Goal: Communication & Community: Answer question/provide support

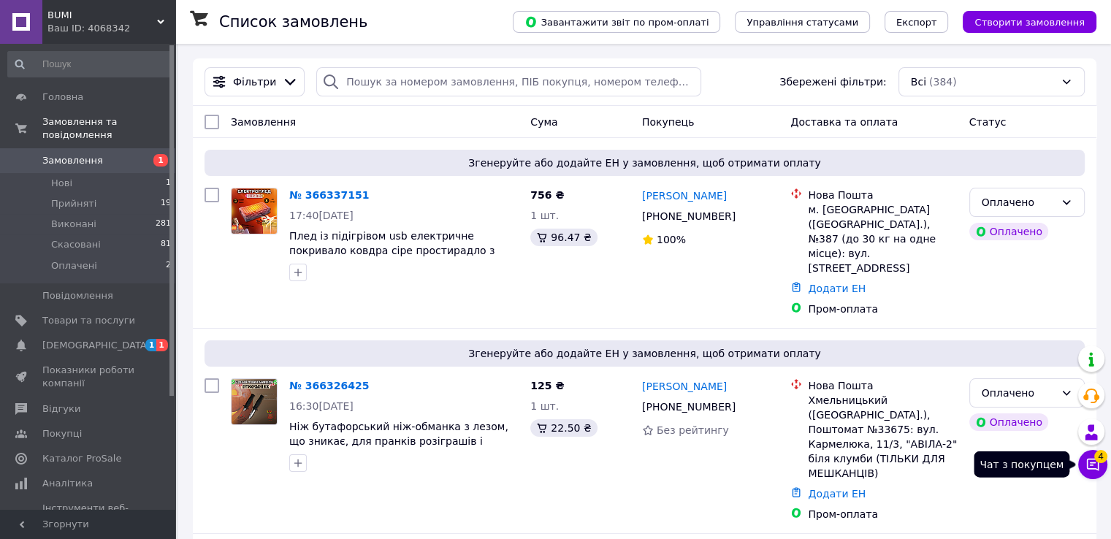
click at [1092, 462] on icon at bounding box center [1093, 465] width 12 height 12
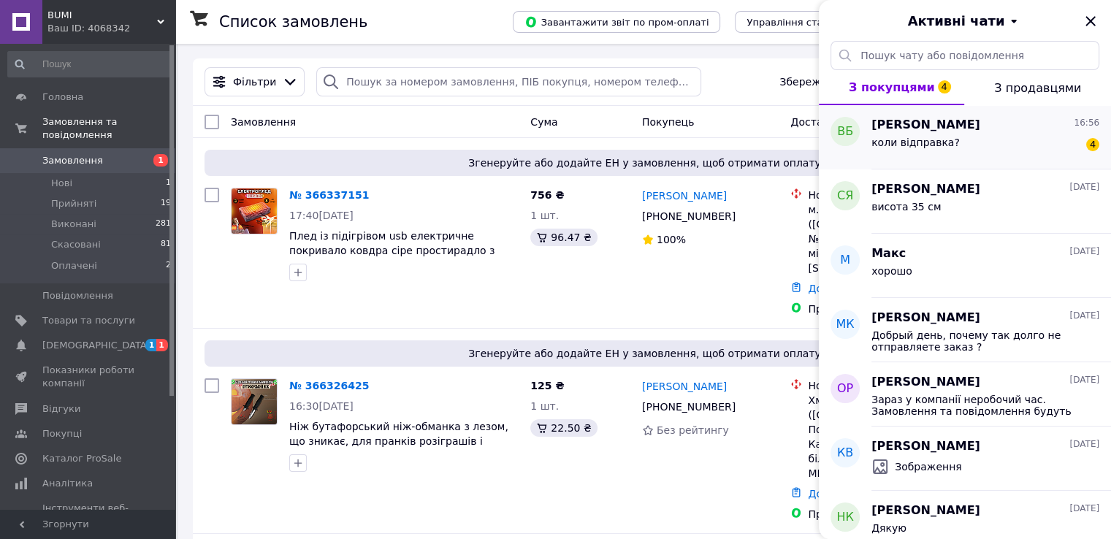
click at [964, 137] on div "коли відправка? 4" at bounding box center [986, 145] width 228 height 23
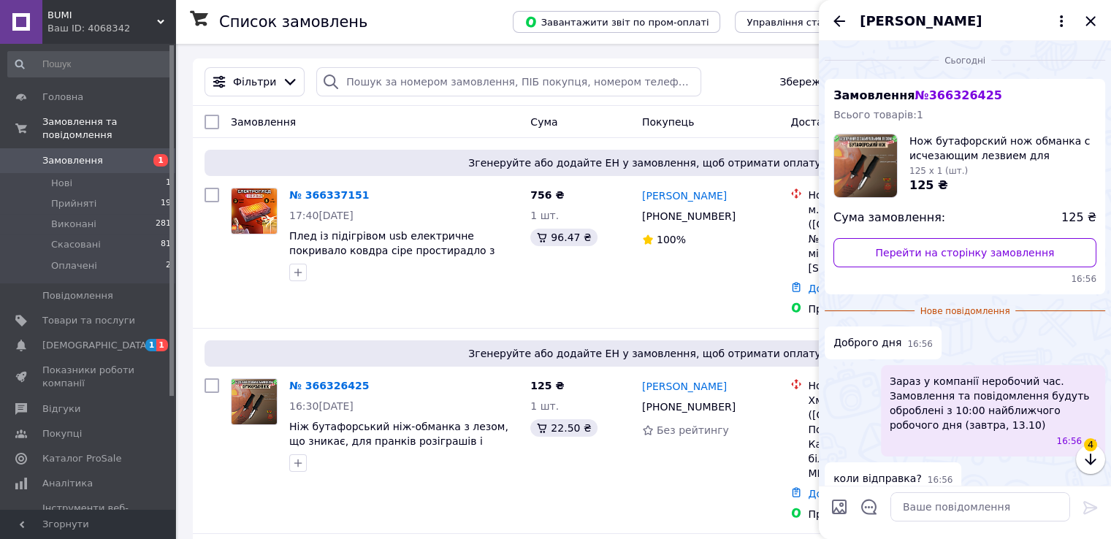
scroll to position [69, 0]
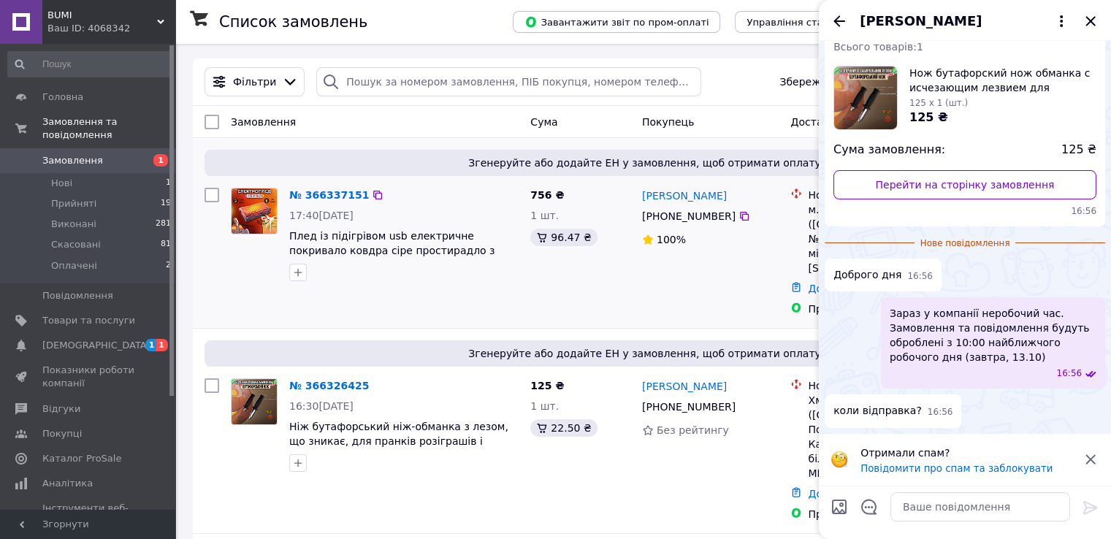
click at [691, 284] on div "[PERSON_NAME] [PHONE_NUMBER]%" at bounding box center [710, 252] width 149 height 140
click at [1092, 24] on icon "Закрити" at bounding box center [1091, 21] width 18 height 18
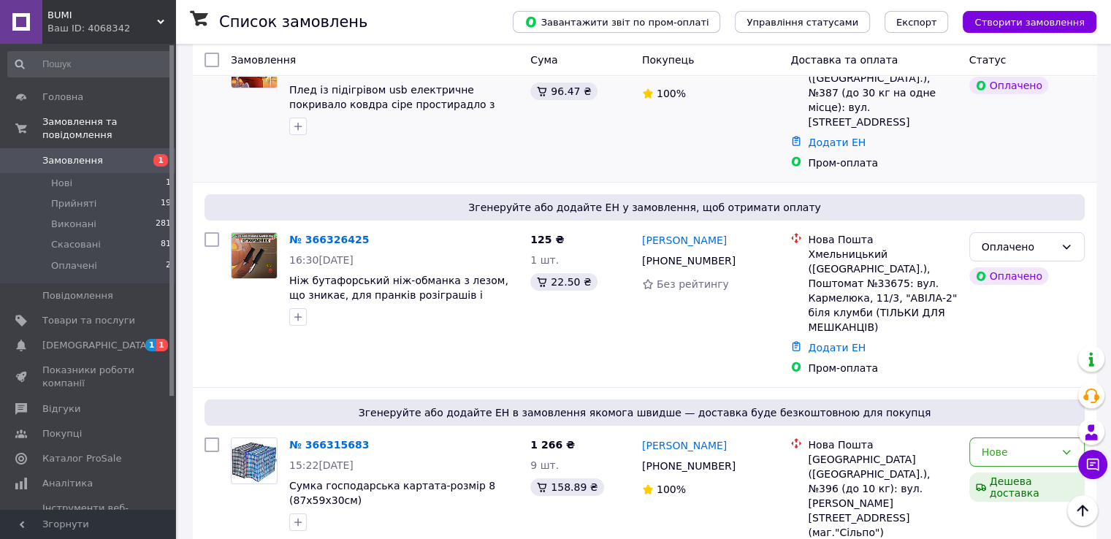
scroll to position [73, 0]
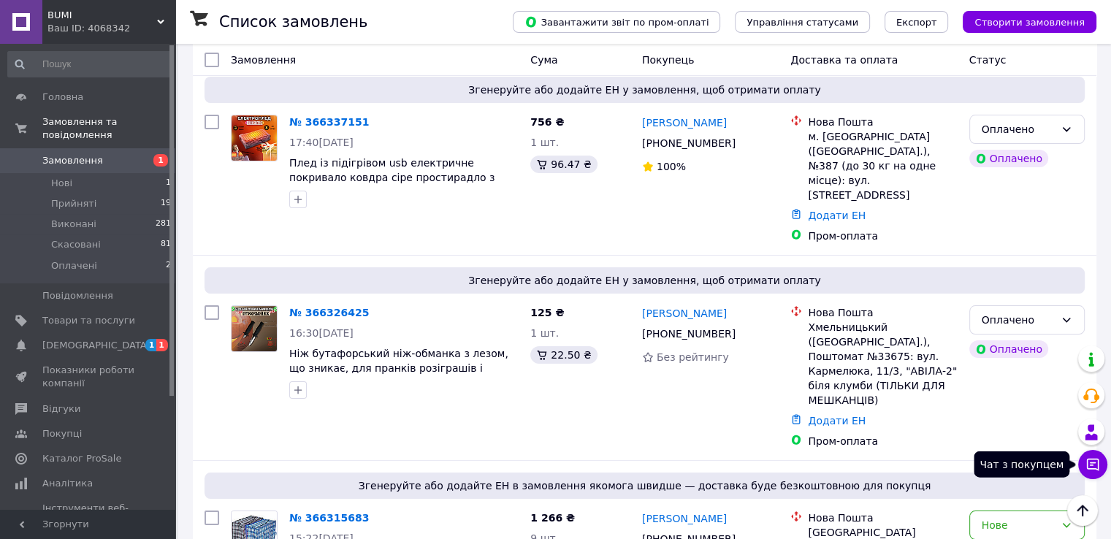
click at [1087, 462] on icon at bounding box center [1093, 465] width 12 height 12
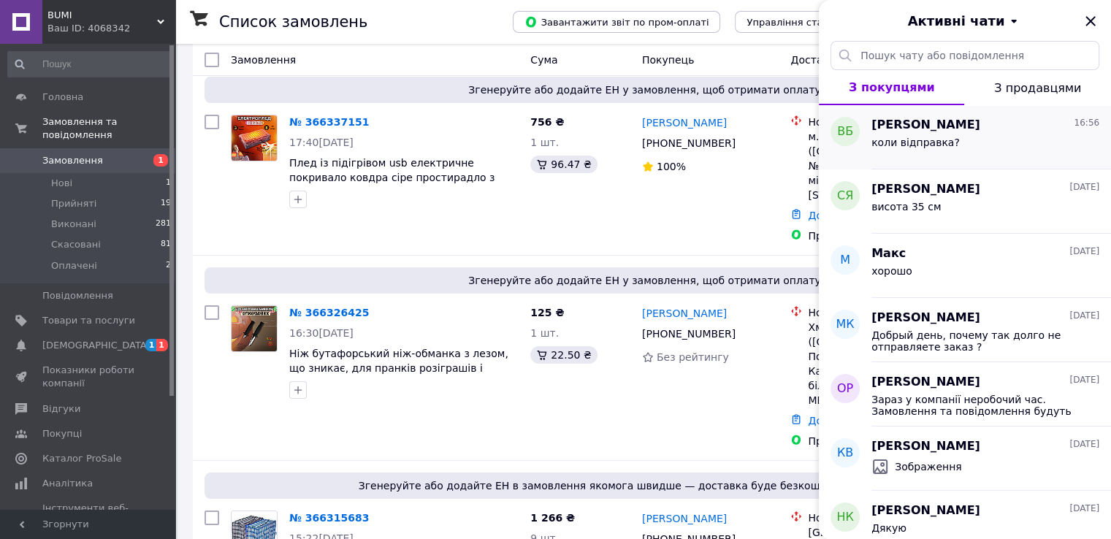
click at [981, 147] on div "коли відправка?" at bounding box center [986, 145] width 228 height 23
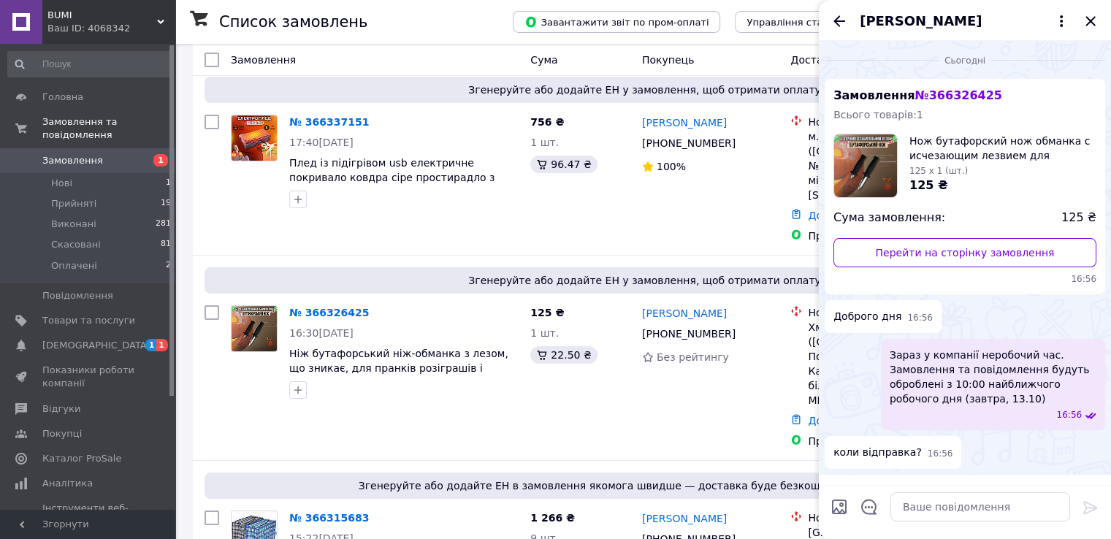
scroll to position [43, 0]
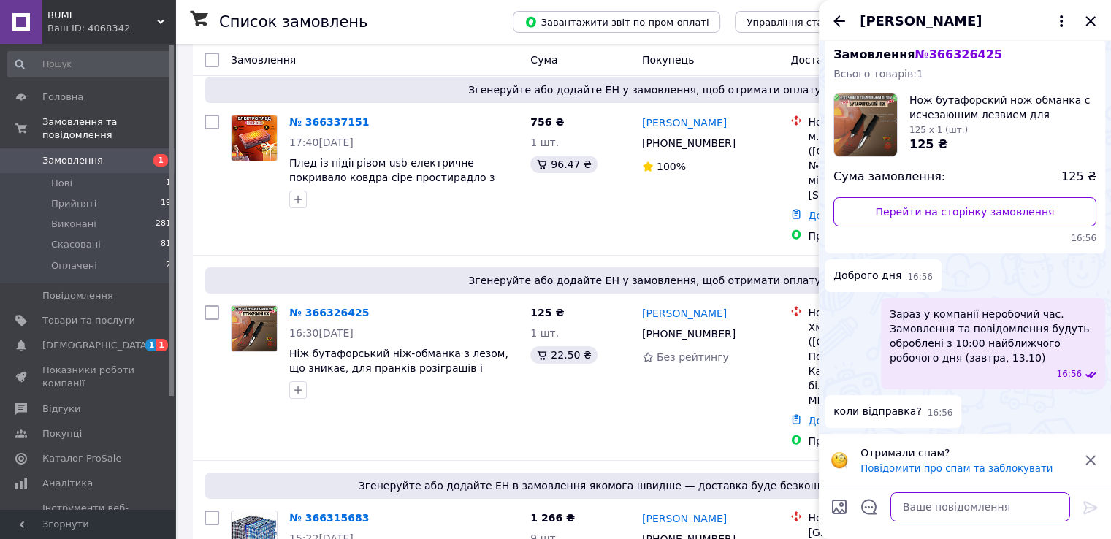
click at [982, 511] on textarea at bounding box center [981, 506] width 180 height 29
type textarea "D"
type textarea "в"
type textarea "Вітаю, відправка завтра"
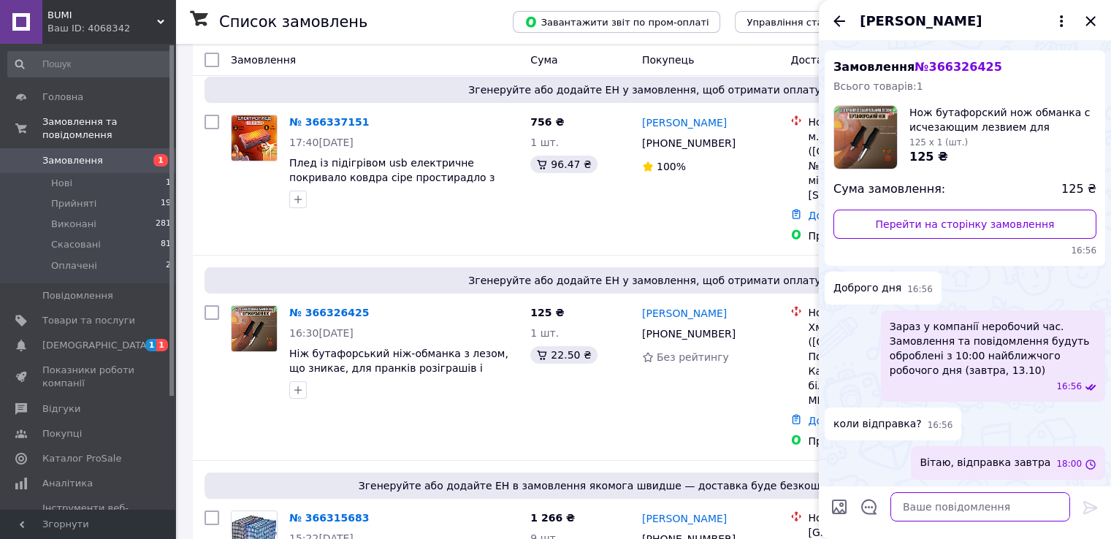
scroll to position [28, 0]
click at [1094, 12] on icon "Закрити" at bounding box center [1091, 21] width 18 height 18
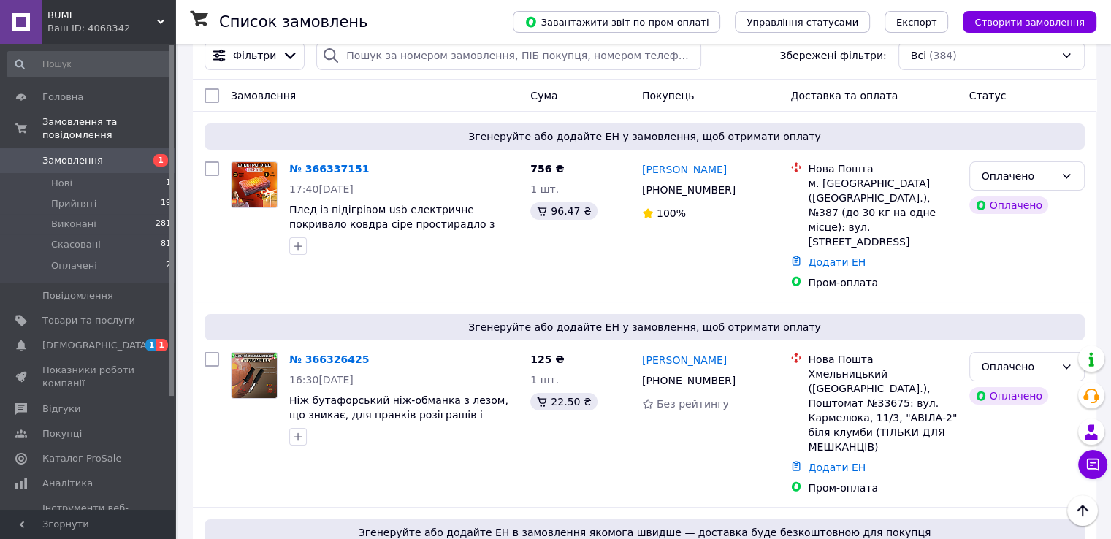
scroll to position [0, 0]
